Goal: Transaction & Acquisition: Download file/media

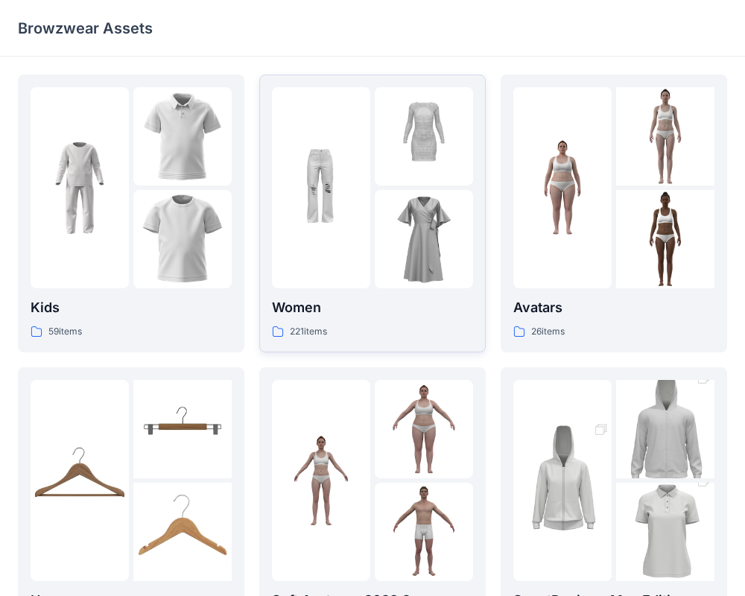
click at [318, 225] on div at bounding box center [321, 187] width 98 height 201
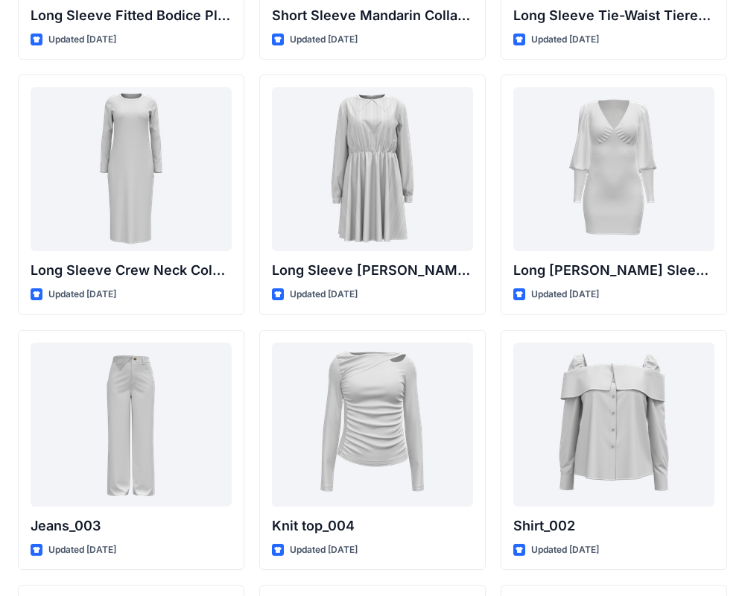
scroll to position [6145, 0]
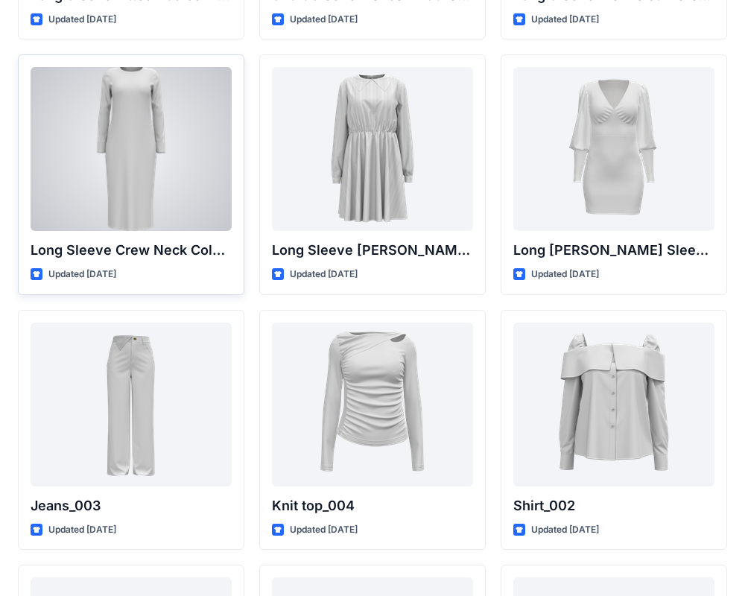
click at [166, 147] on div at bounding box center [131, 149] width 201 height 164
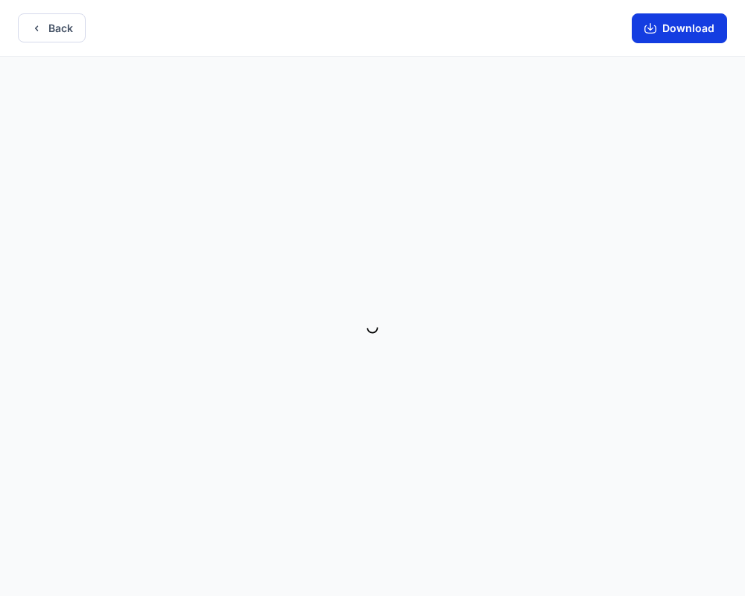
click at [687, 28] on button "Download" at bounding box center [679, 28] width 95 height 30
